Goal: Task Accomplishment & Management: Manage account settings

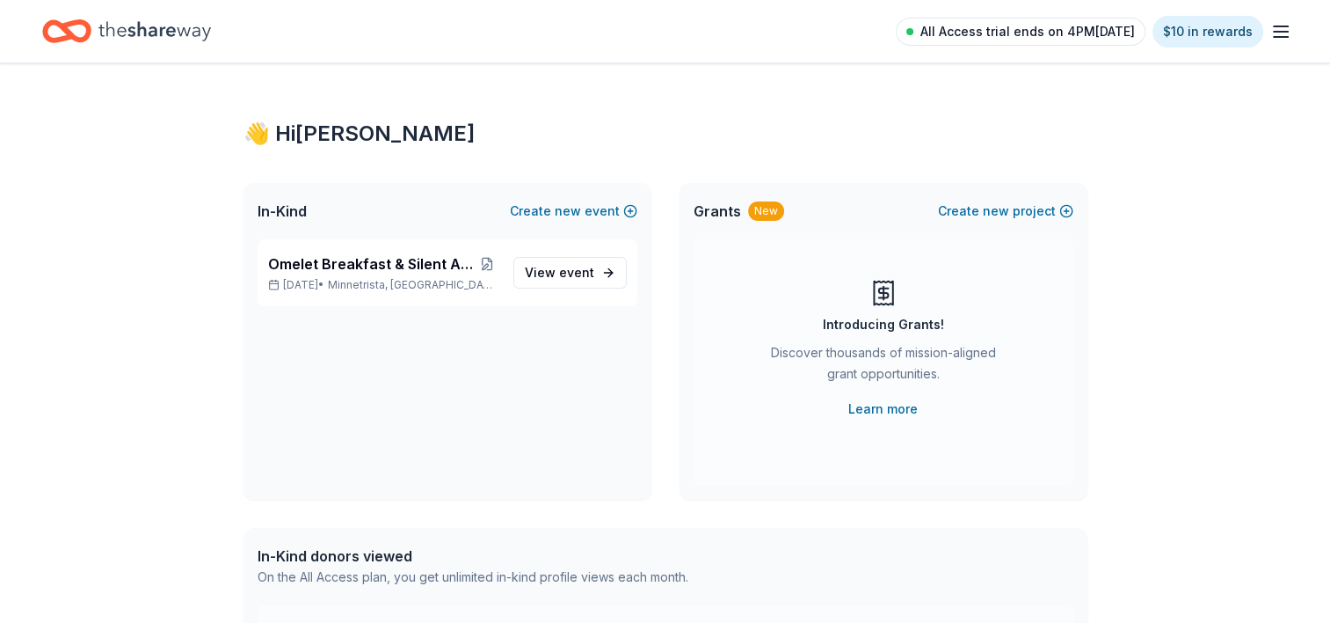
click at [1091, 31] on span "All Access trial ends on 4PM, 10/5" at bounding box center [1028, 31] width 215 height 21
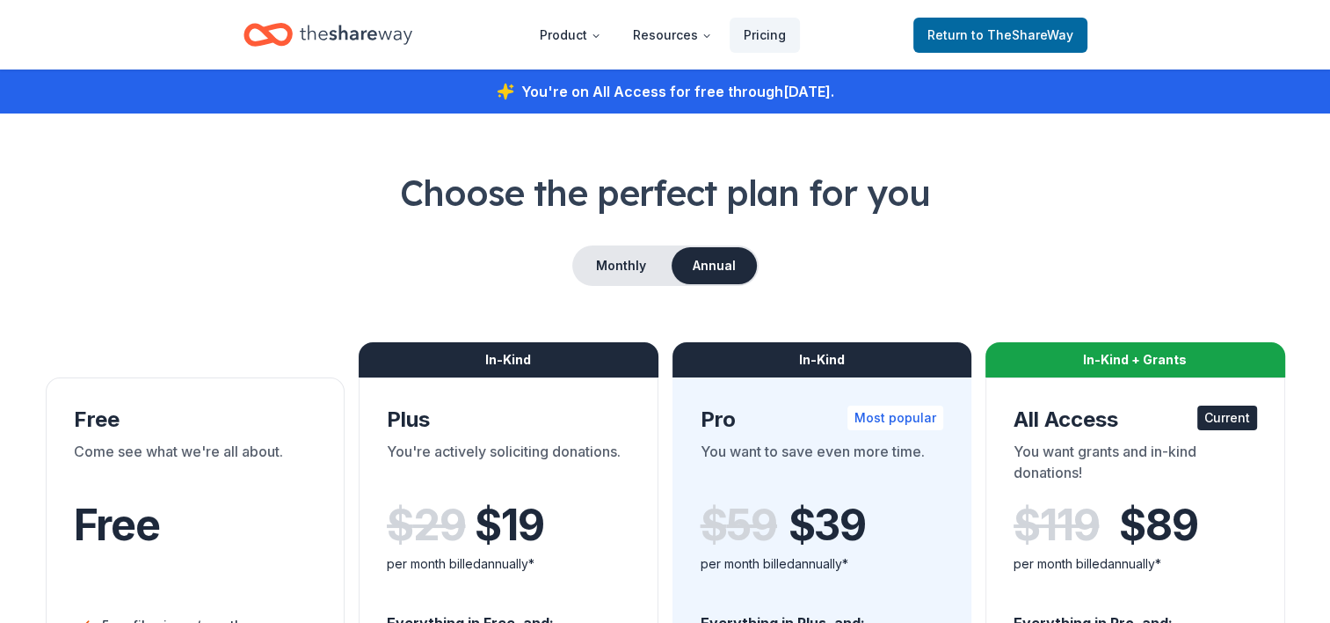
drag, startPoint x: 1279, startPoint y: 28, endPoint x: 883, endPoint y: 279, distance: 468.4
click at [883, 279] on div "Monthly Annual" at bounding box center [665, 265] width 1246 height 40
click at [987, 43] on span "Return to TheShareWay" at bounding box center [1001, 35] width 146 height 21
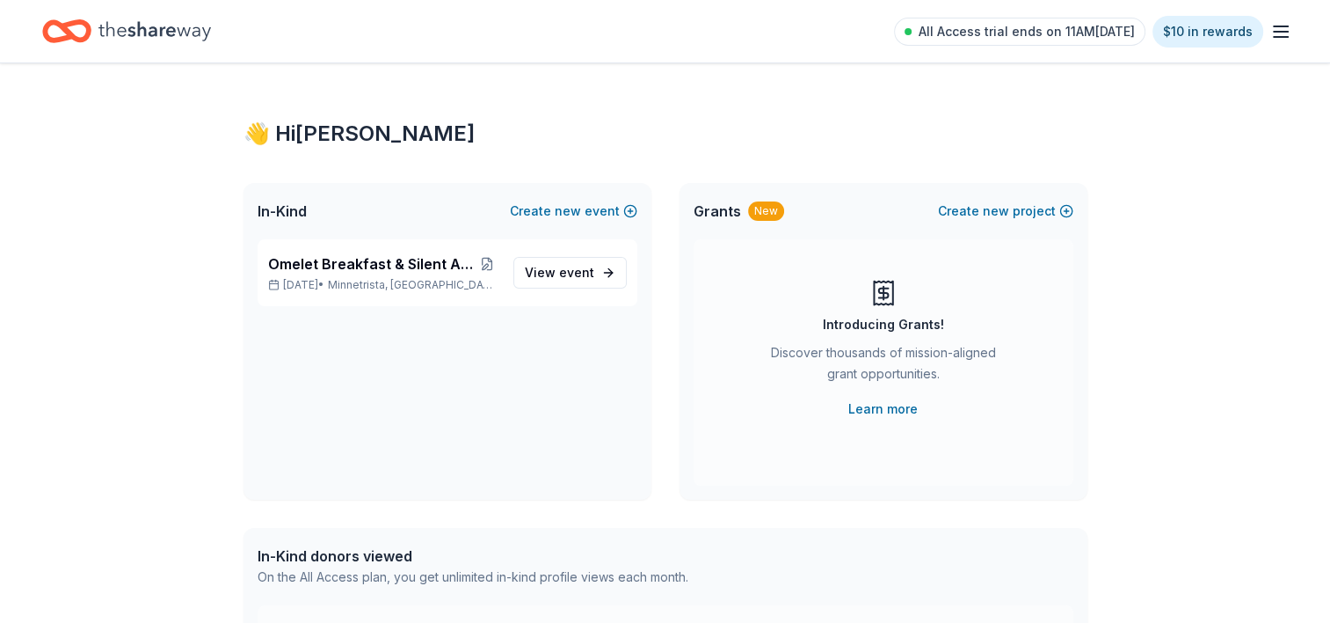
click at [1281, 39] on icon "button" at bounding box center [1281, 31] width 21 height 21
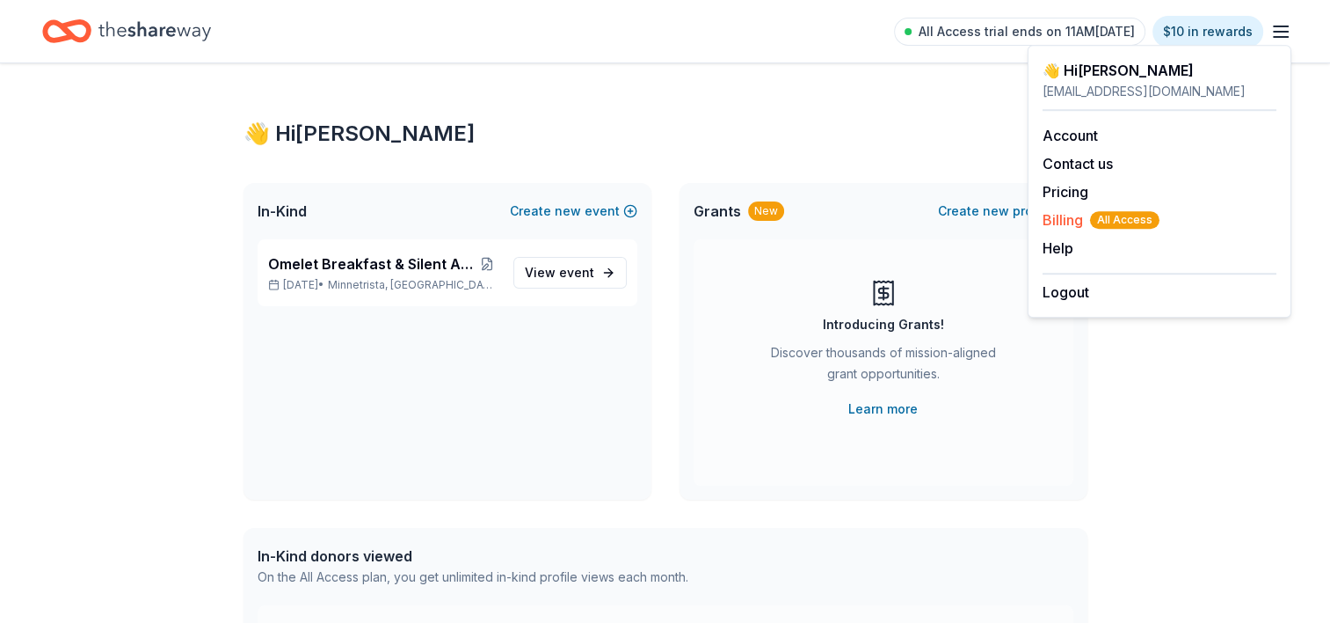
click at [1087, 219] on span "Billing All Access" at bounding box center [1101, 219] width 117 height 21
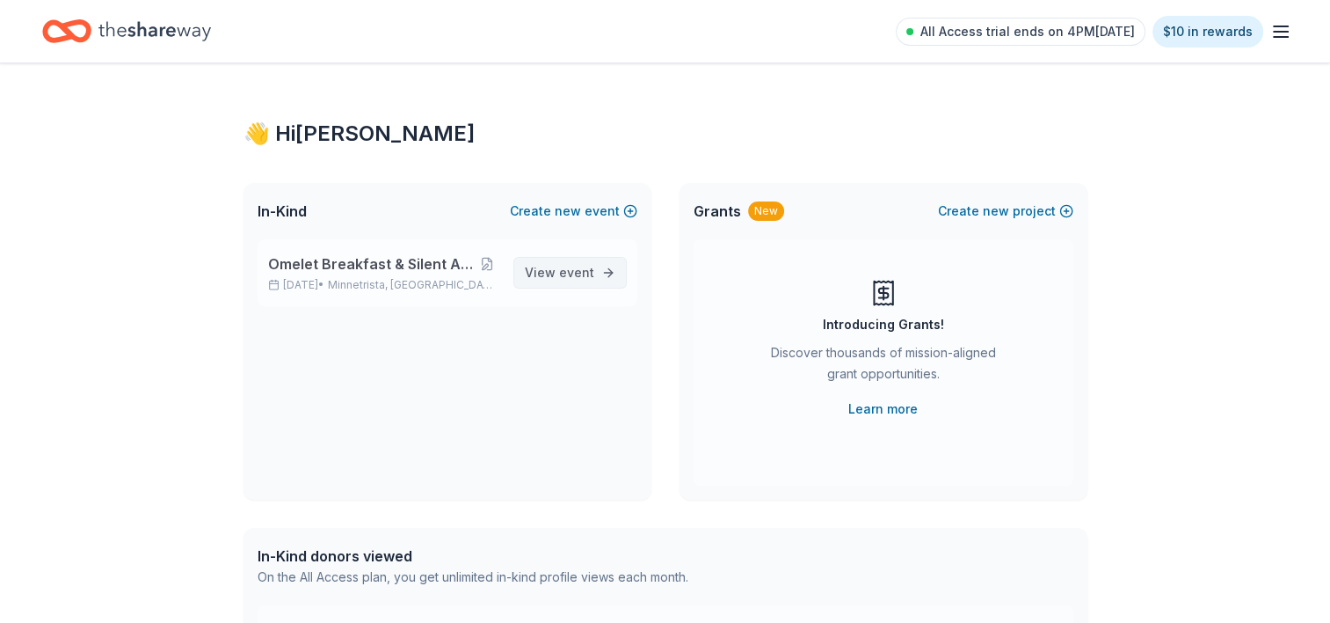
click at [584, 274] on span "event" at bounding box center [576, 272] width 35 height 15
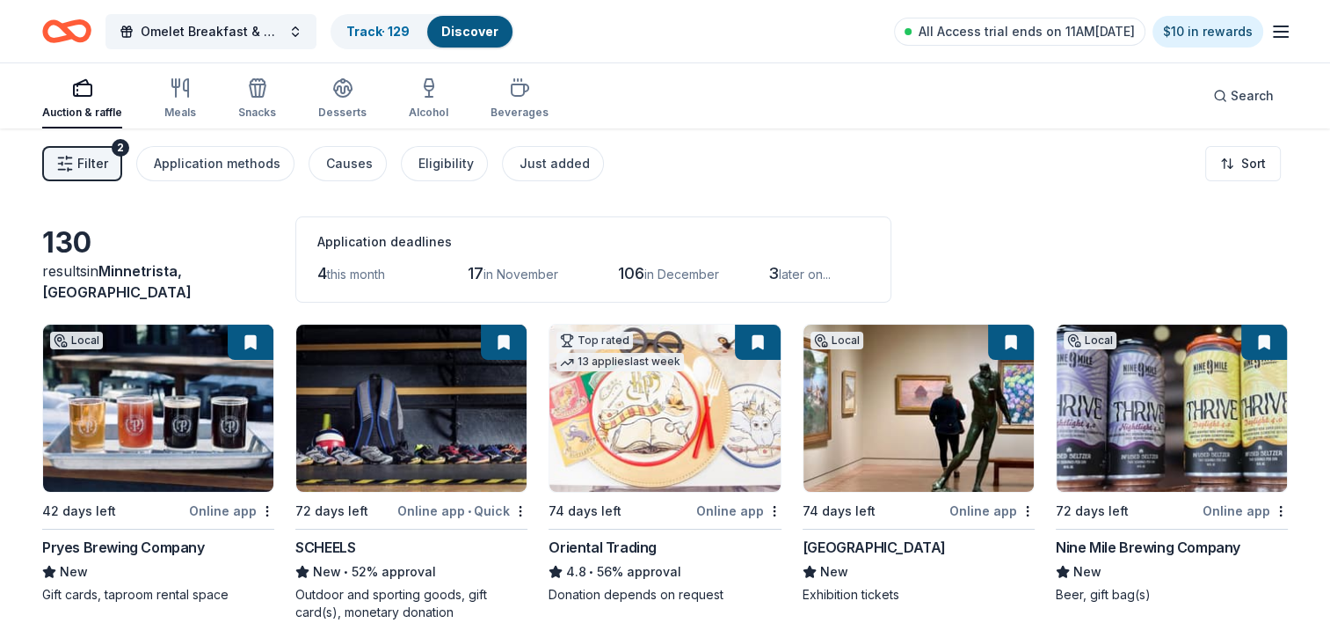
click at [95, 162] on span "Filter" at bounding box center [92, 163] width 31 height 21
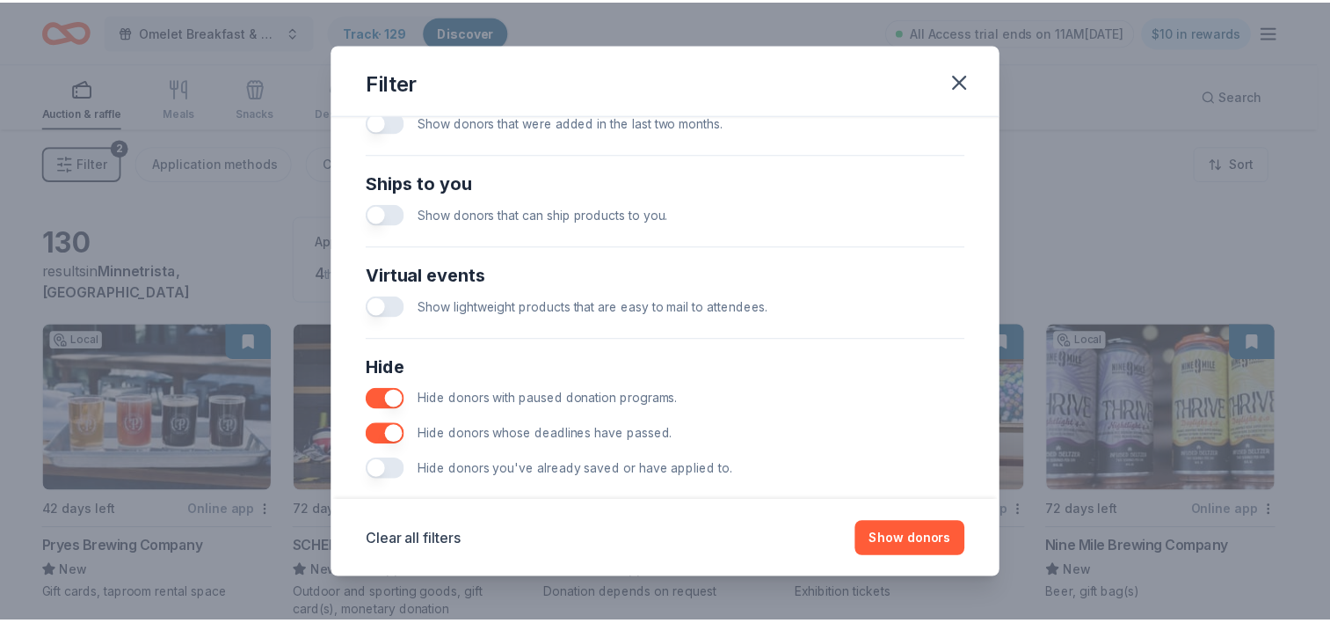
scroll to position [770, 0]
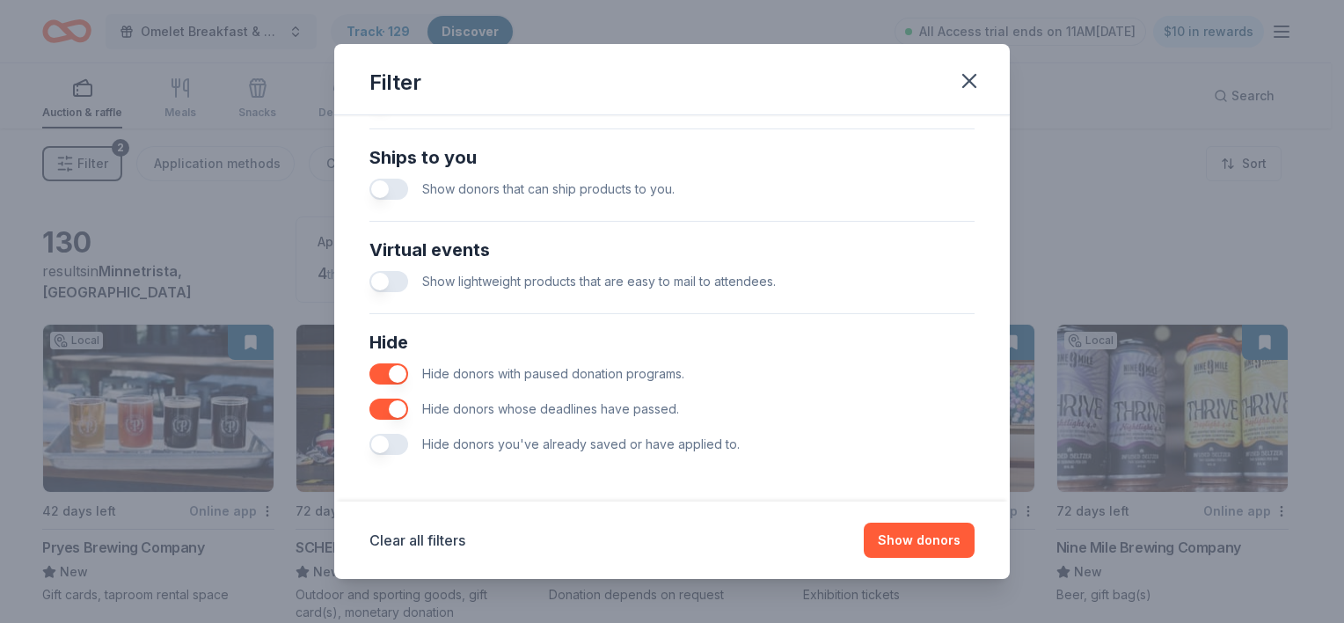
click at [398, 440] on button "button" at bounding box center [388, 443] width 39 height 21
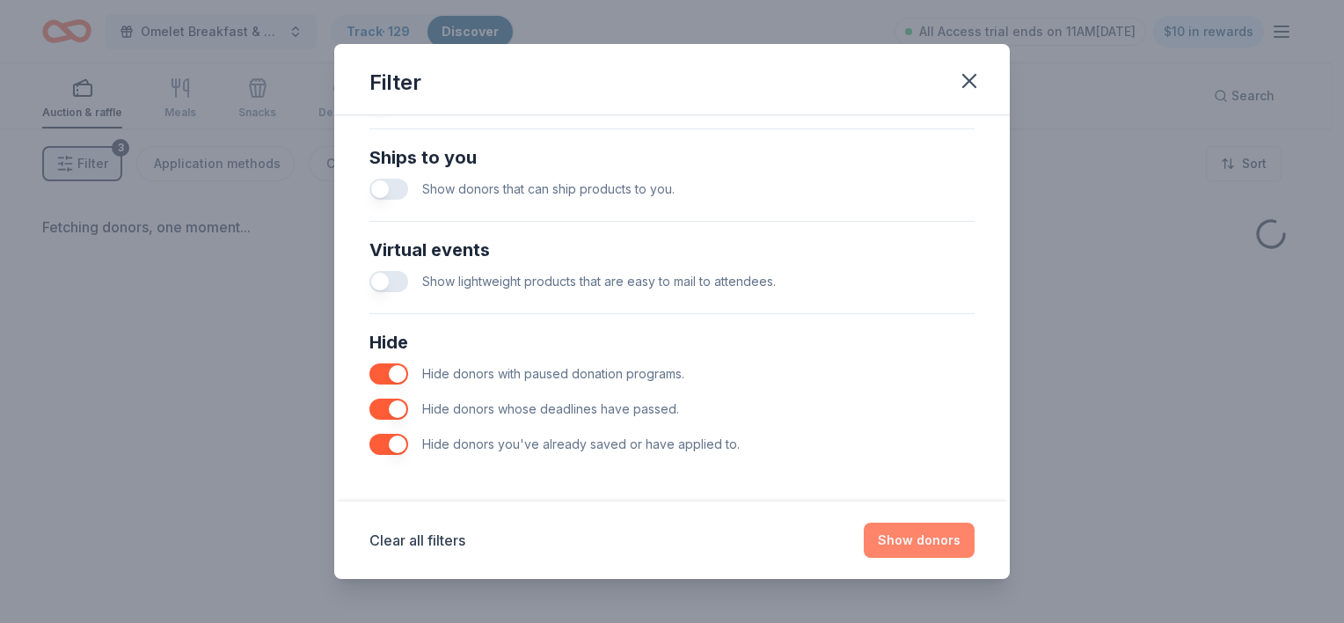
click at [916, 531] on button "Show donors" at bounding box center [918, 539] width 111 height 35
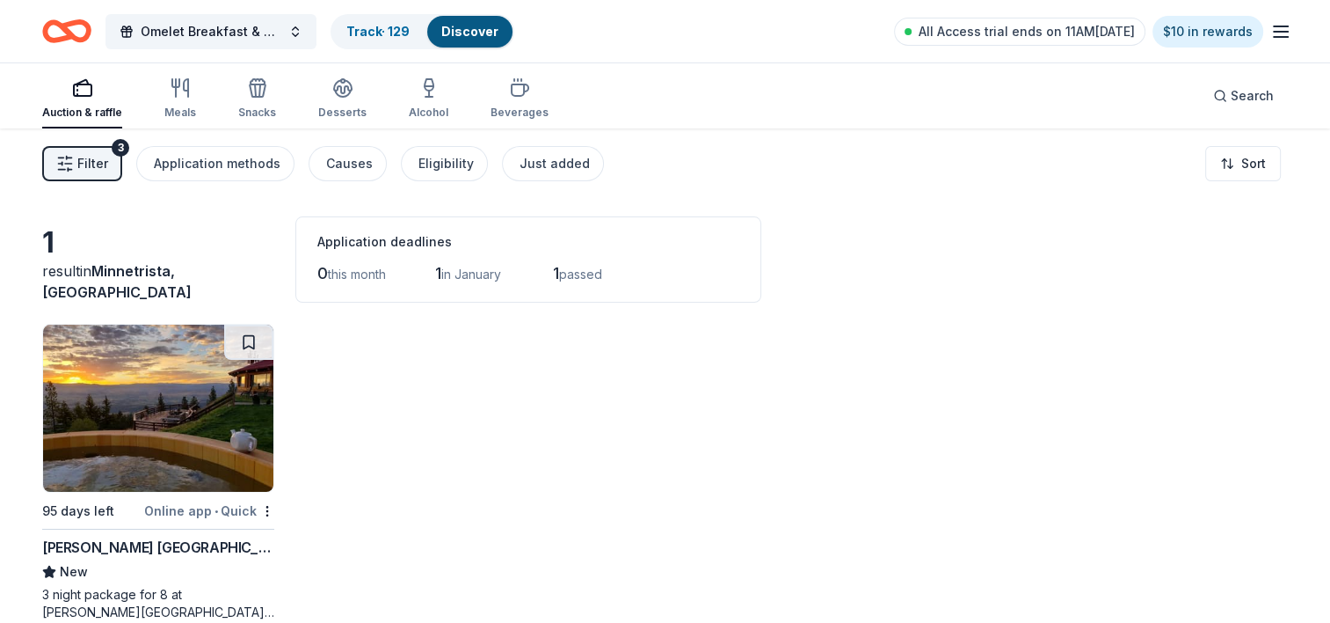
click at [169, 404] on img at bounding box center [158, 407] width 230 height 167
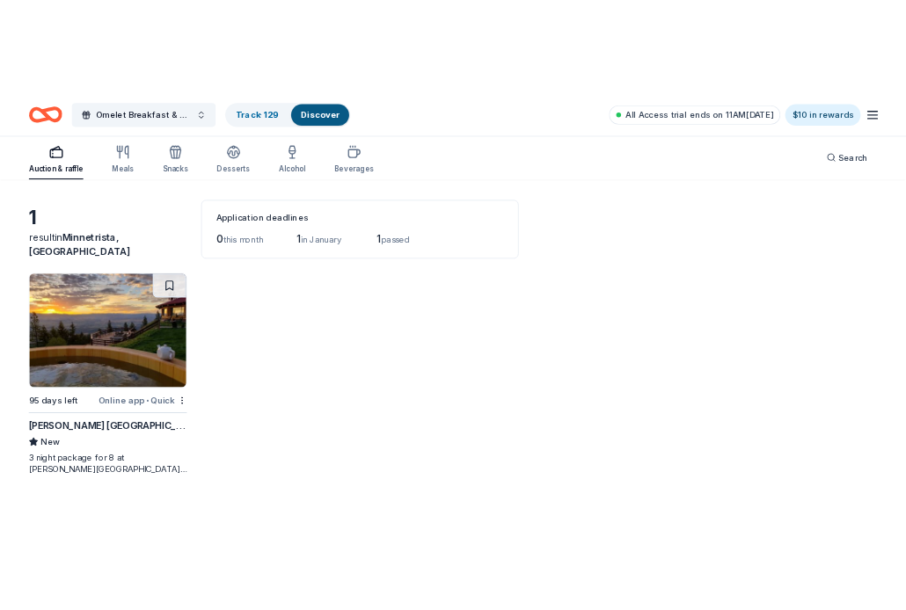
scroll to position [57, 0]
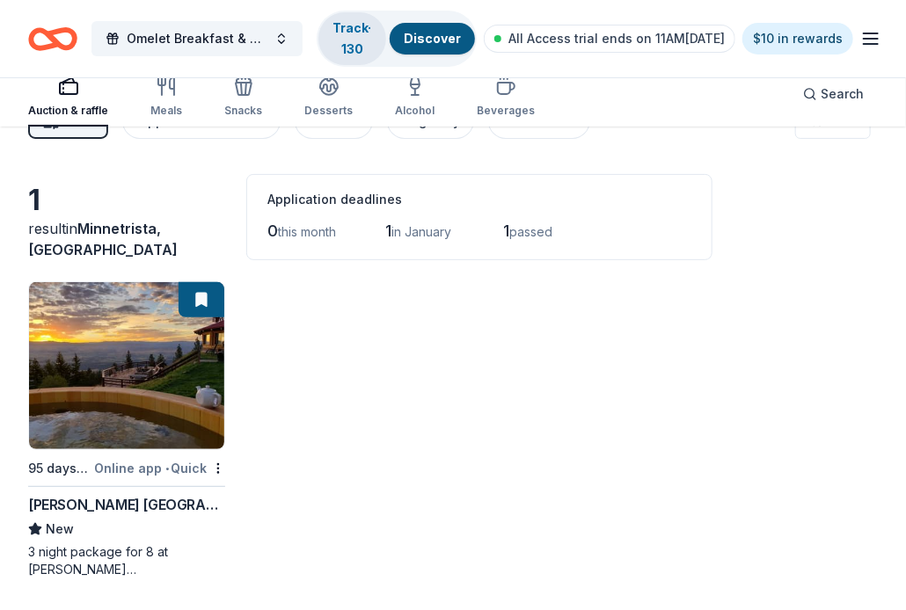
click at [357, 33] on link "Track · 130" at bounding box center [352, 38] width 39 height 36
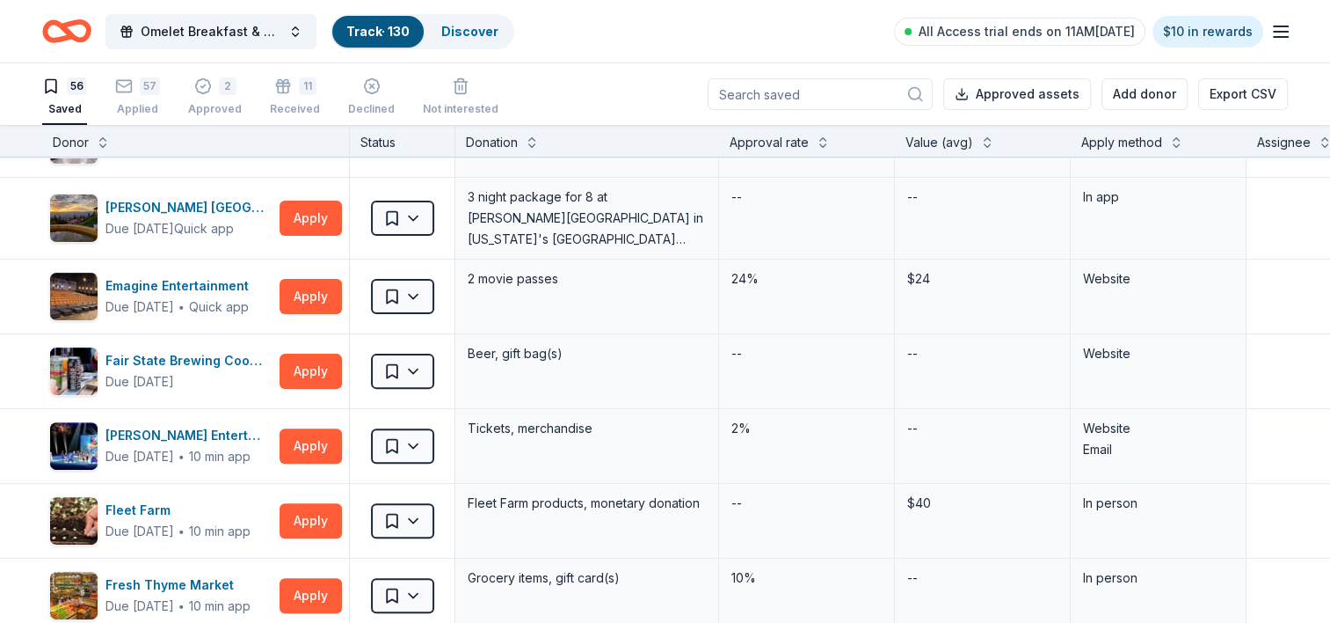
scroll to position [513, 0]
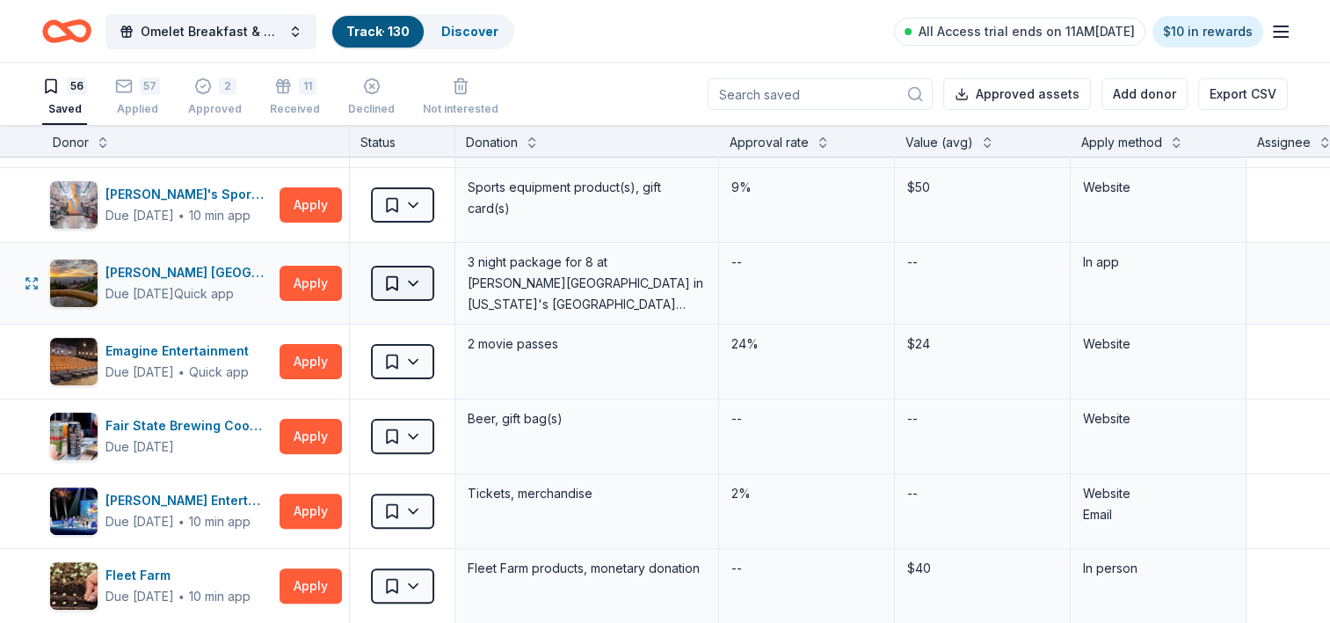
click at [415, 275] on html "Omelet Breakfast & Silent Auction Fundraiser Track · 130 Discover All Access tr…" at bounding box center [665, 311] width 1330 height 623
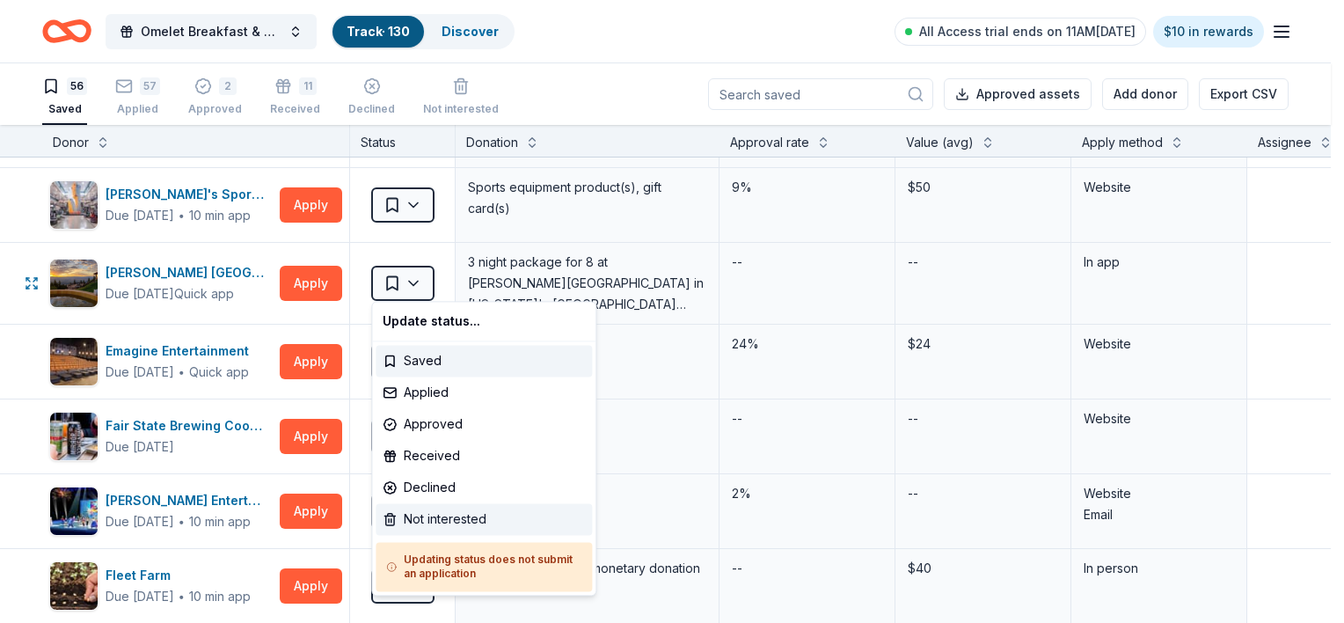
click at [472, 515] on div "Not interested" at bounding box center [483, 519] width 216 height 32
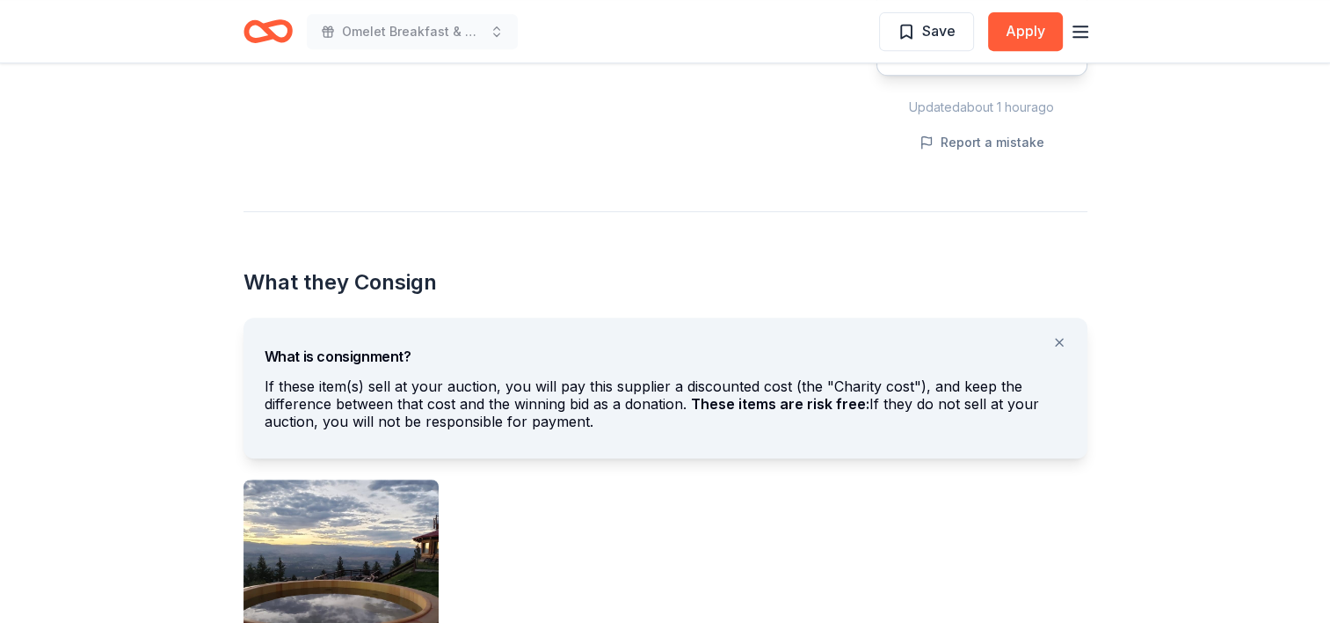
scroll to position [809, 0]
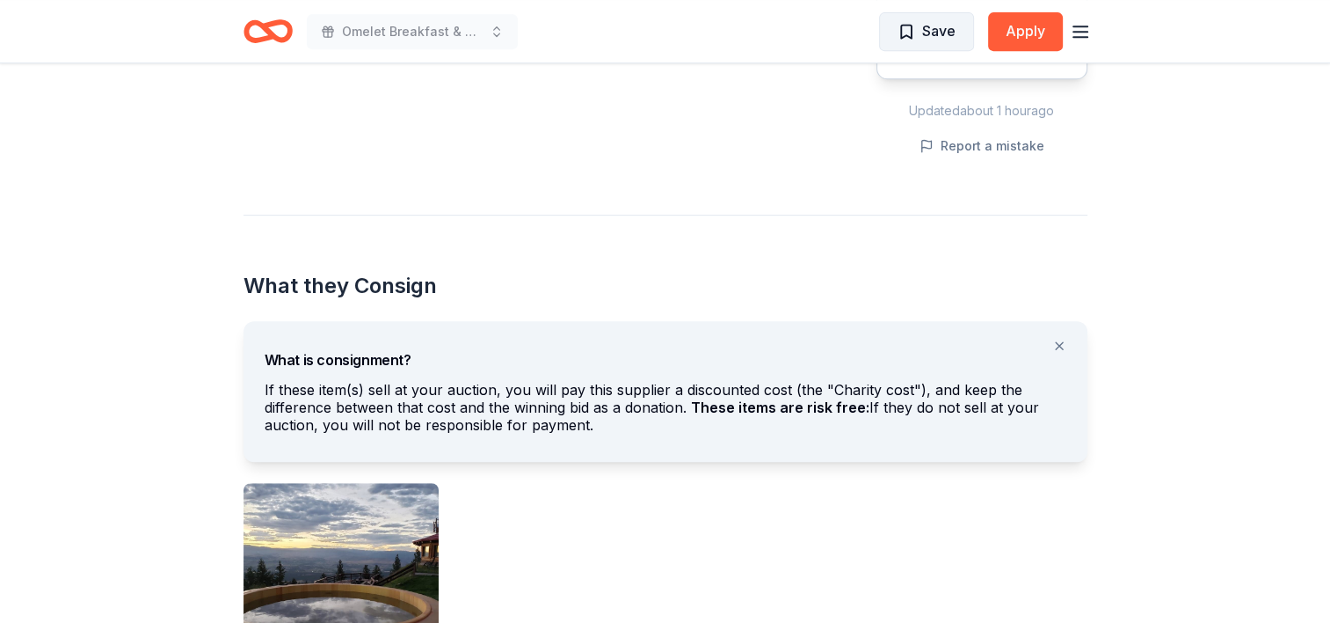
click at [936, 29] on span "Save" at bounding box center [938, 30] width 33 height 23
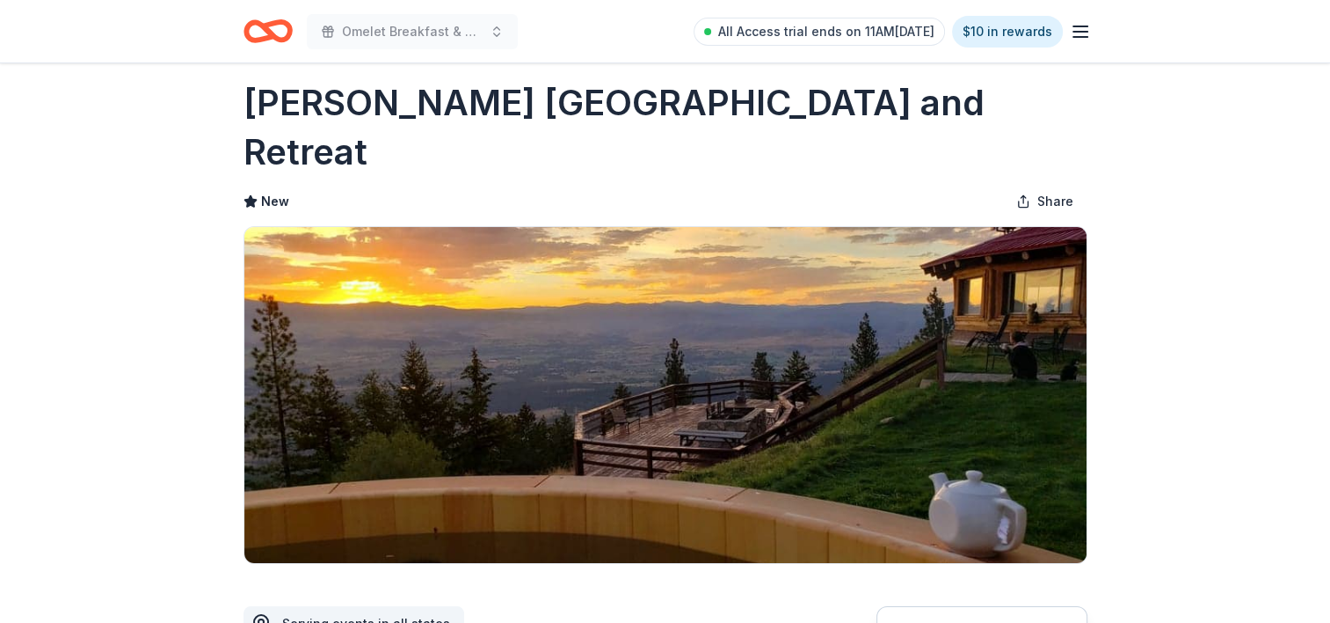
scroll to position [0, 0]
